Goal: Task Accomplishment & Management: Use online tool/utility

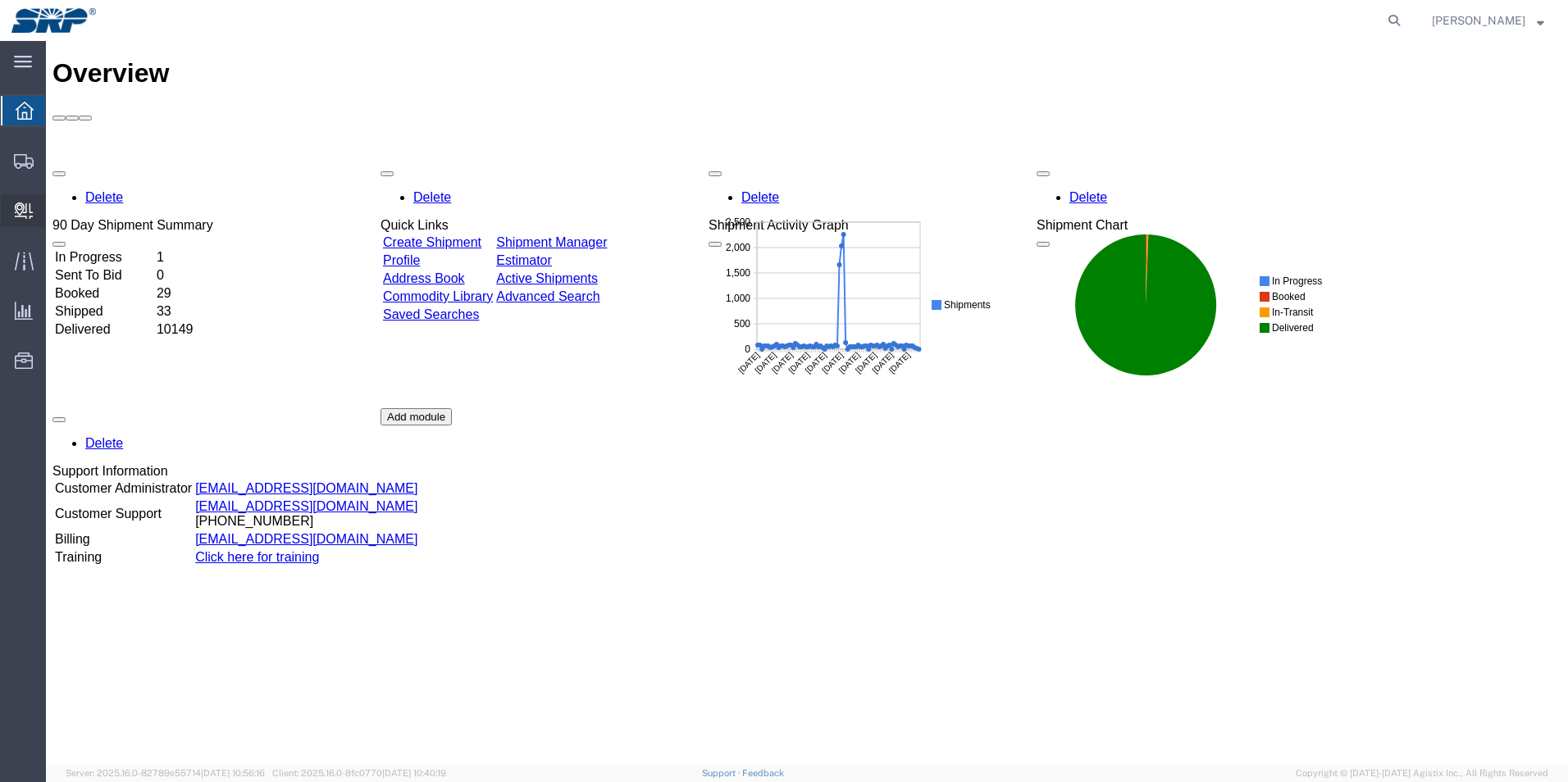
click at [57, 204] on span "Internal Delivery" at bounding box center [51, 211] width 12 height 33
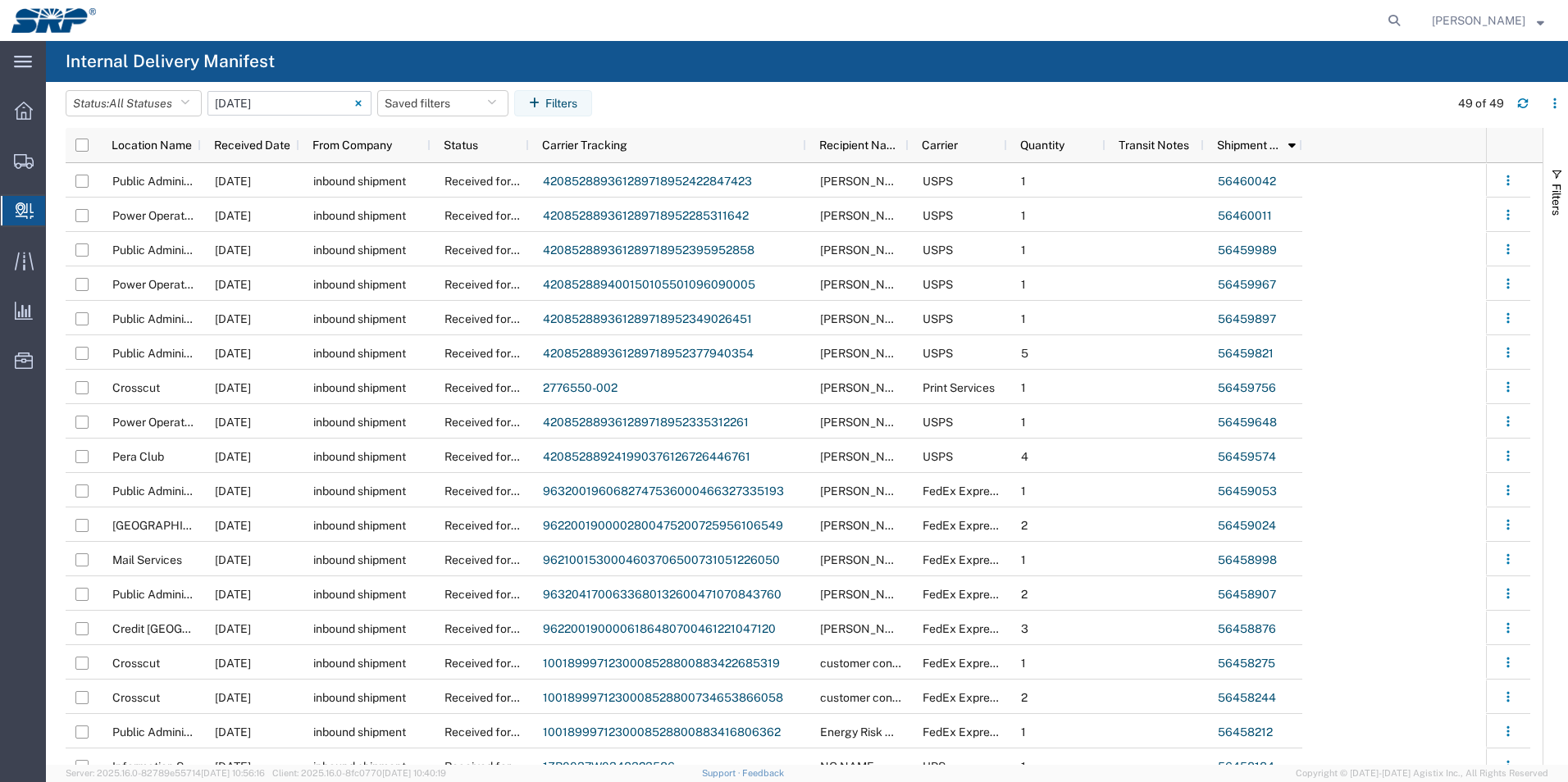
click at [319, 97] on input "[DATE] - [DATE]" at bounding box center [289, 103] width 164 height 24
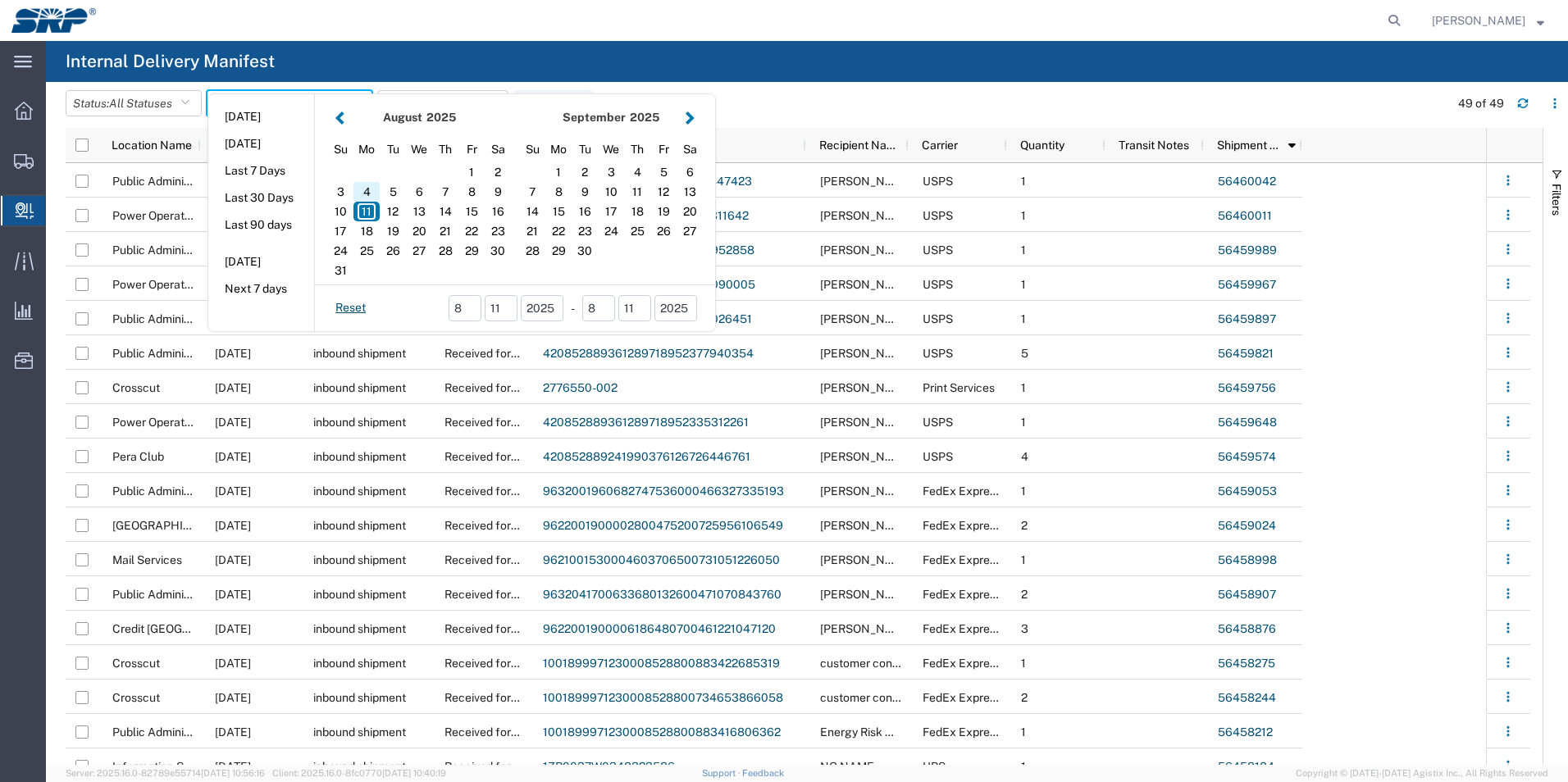
click at [372, 192] on div "4" at bounding box center [366, 192] width 26 height 20
click at [473, 192] on div "8" at bounding box center [471, 192] width 26 height 20
type input "08 04 - 08, 2025"
type input "[DATE] - [DATE]"
